Goal: Task Accomplishment & Management: Manage account settings

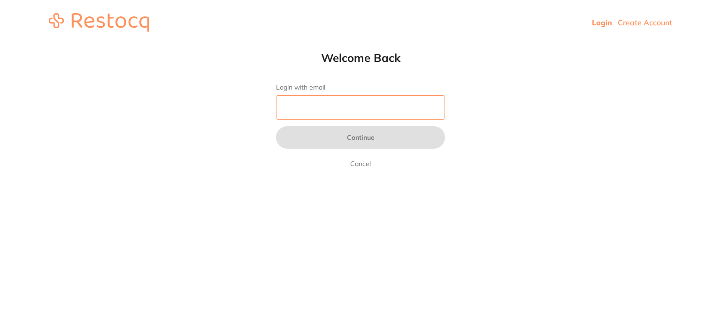
drag, startPoint x: 0, startPoint y: 0, endPoint x: 310, endPoint y: 104, distance: 327.2
click at [310, 104] on input "Login with email" at bounding box center [360, 107] width 169 height 24
type input "[EMAIL_ADDRESS][DOMAIN_NAME]"
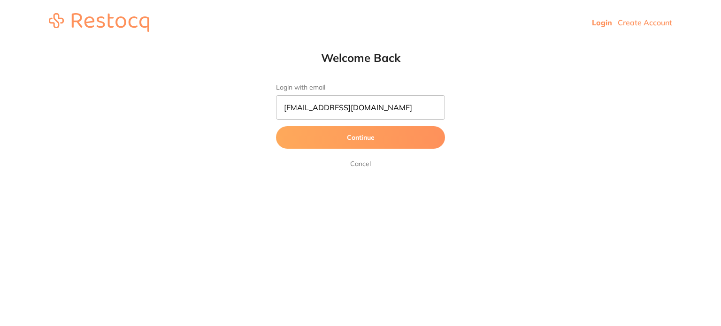
click at [319, 143] on button "Continue" at bounding box center [360, 137] width 169 height 23
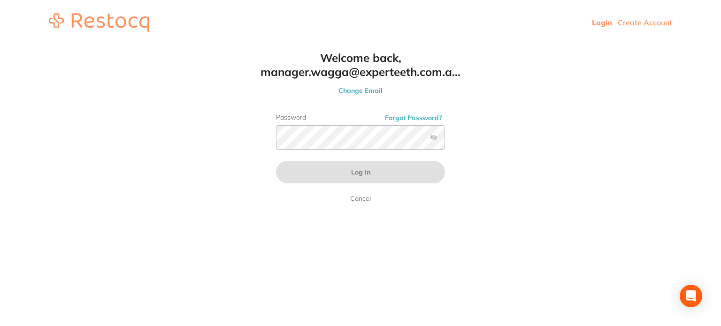
click at [601, 20] on link "Login" at bounding box center [602, 22] width 20 height 9
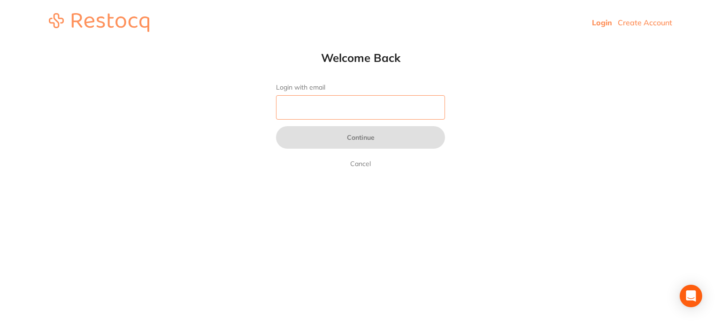
click at [336, 106] on input "Login with email" at bounding box center [360, 107] width 169 height 24
type input "[EMAIL_ADDRESS][DOMAIN_NAME]"
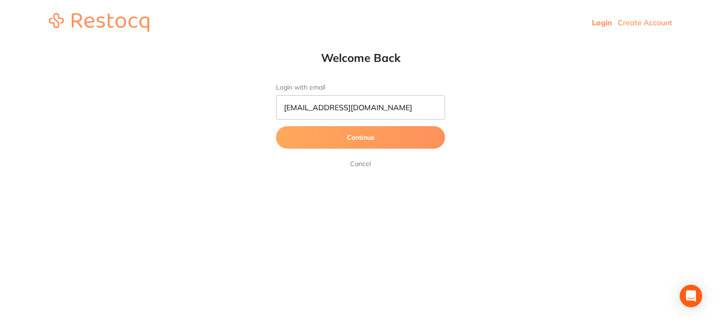
click at [358, 138] on button "Continue" at bounding box center [360, 137] width 169 height 23
